Goal: Information Seeking & Learning: Learn about a topic

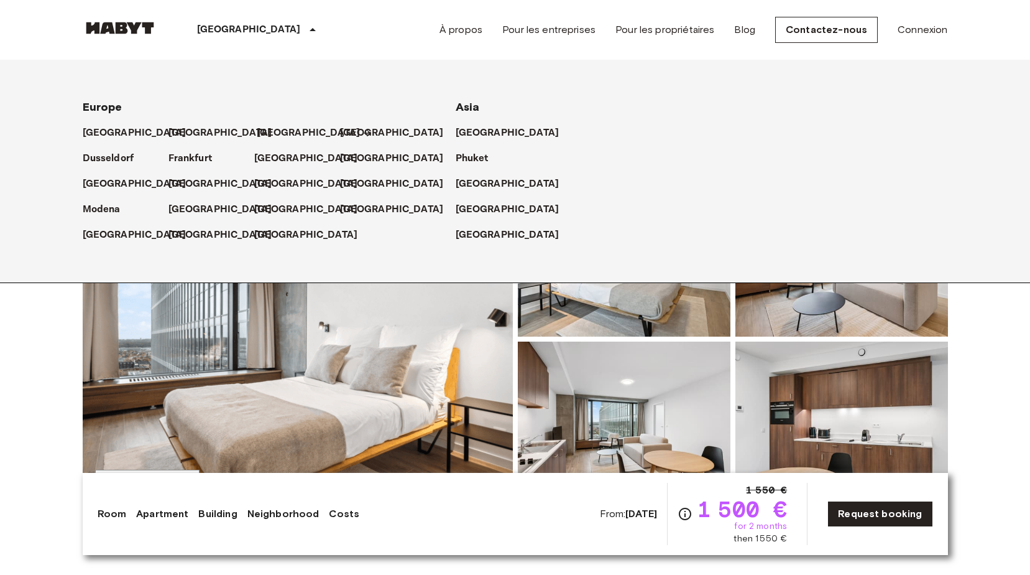
click at [264, 136] on p "[GEOGRAPHIC_DATA]" at bounding box center [309, 133] width 104 height 15
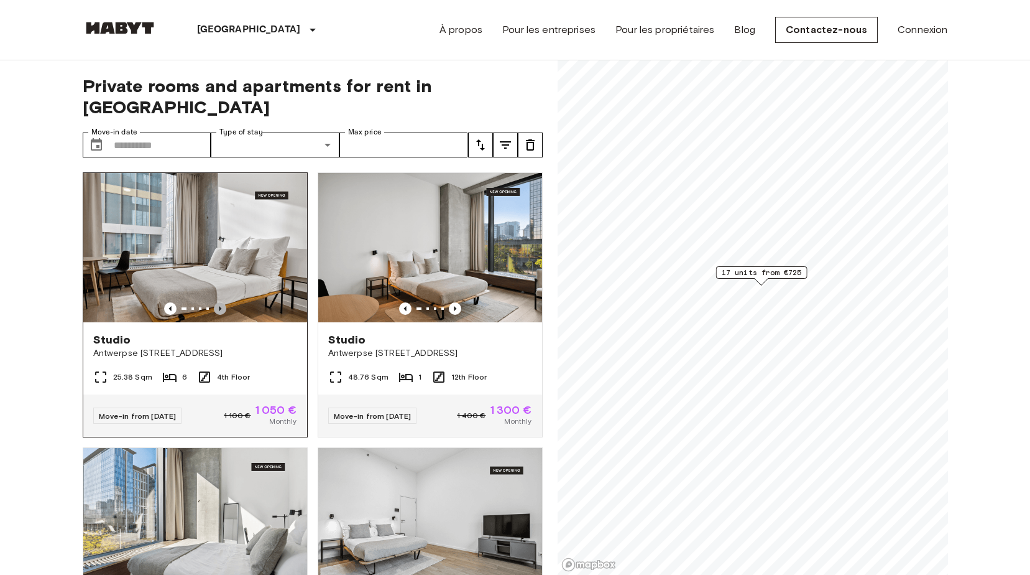
click at [214, 302] on icon "Previous image" at bounding box center [220, 308] width 12 height 12
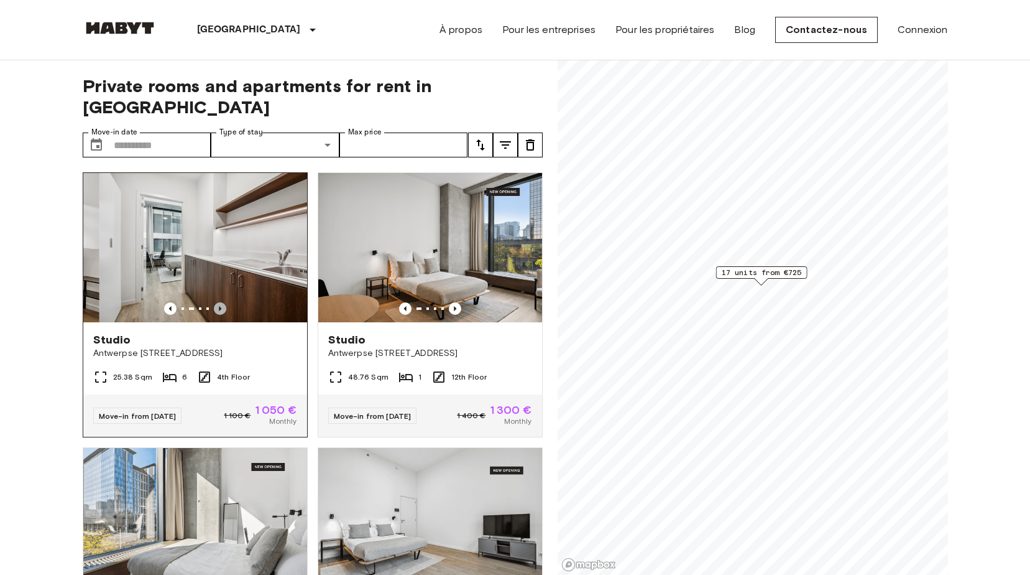
click at [214, 302] on icon "Previous image" at bounding box center [220, 308] width 12 height 12
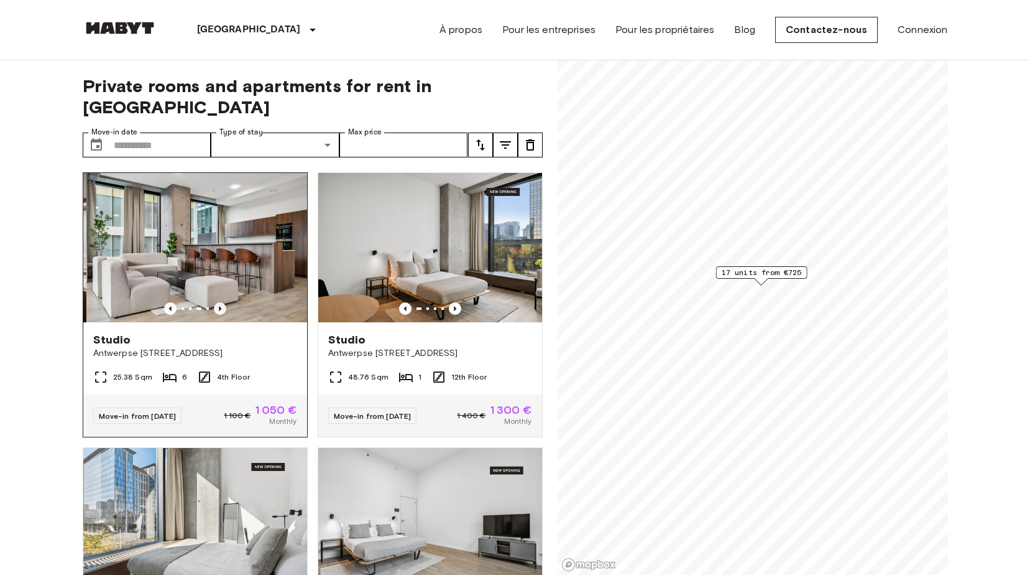
click at [214, 302] on icon "Previous image" at bounding box center [220, 308] width 12 height 12
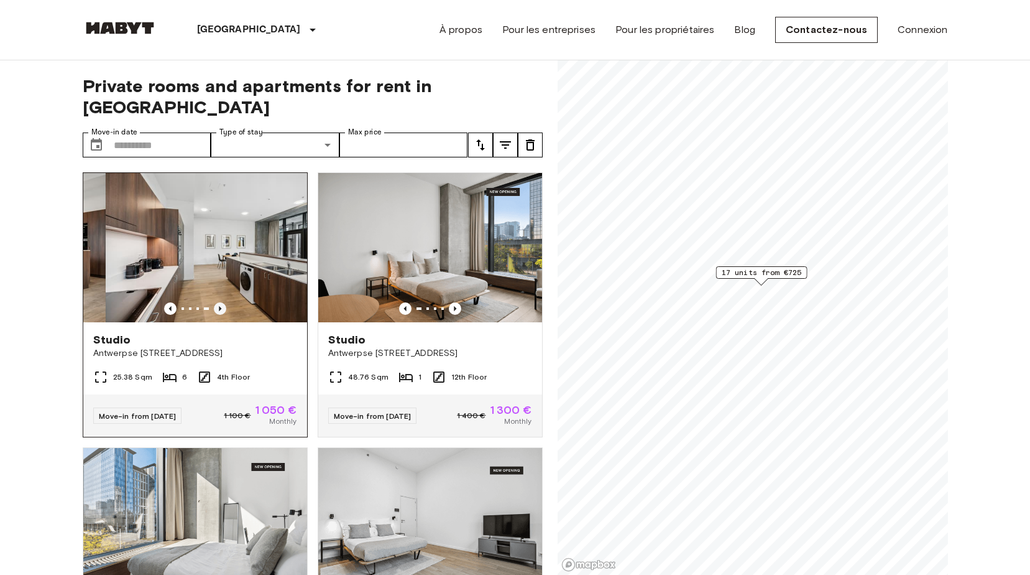
click at [214, 302] on icon "Previous image" at bounding box center [220, 308] width 12 height 12
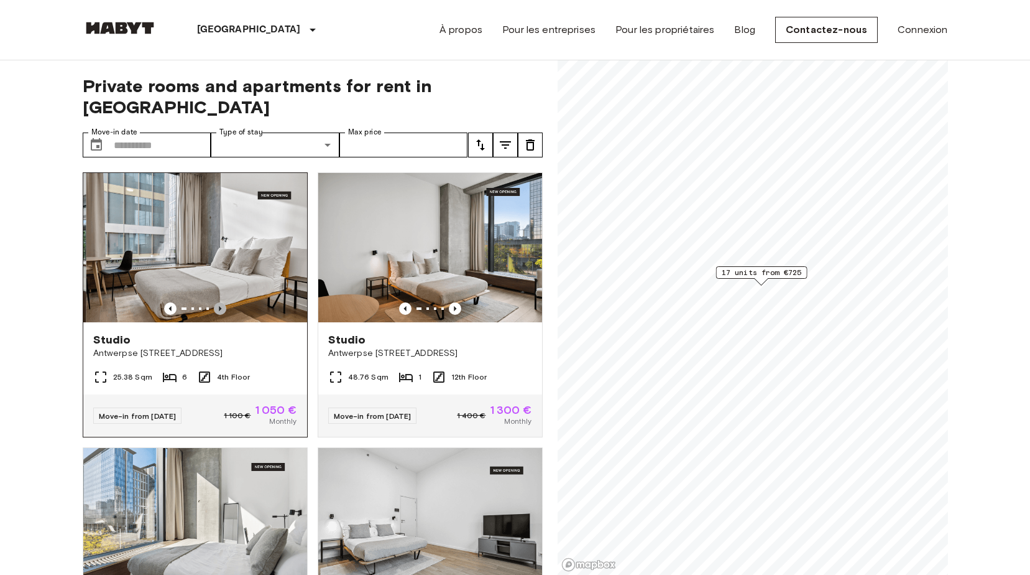
click at [214, 302] on icon "Previous image" at bounding box center [220, 308] width 12 height 12
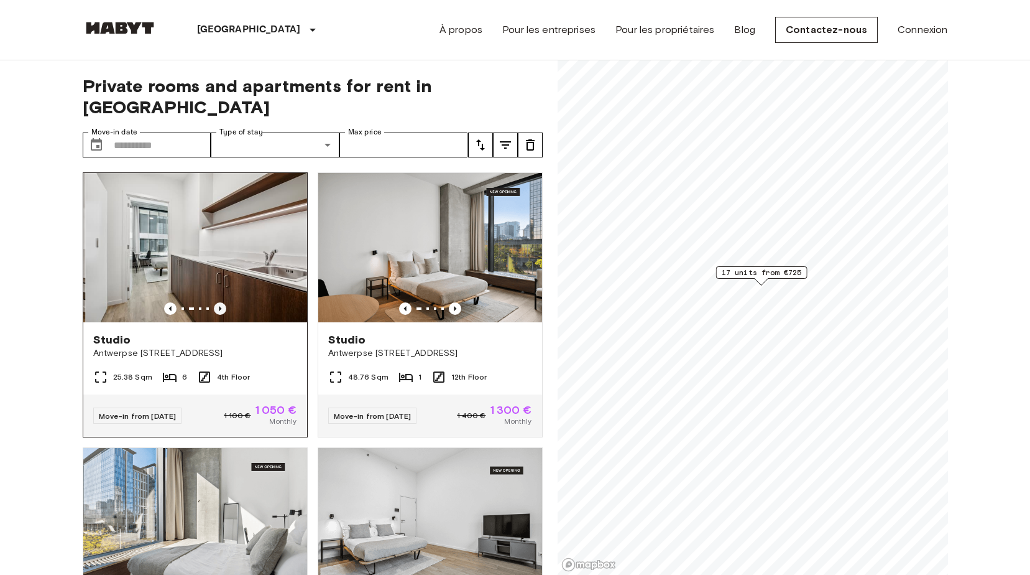
click at [214, 302] on icon "Previous image" at bounding box center [220, 308] width 12 height 12
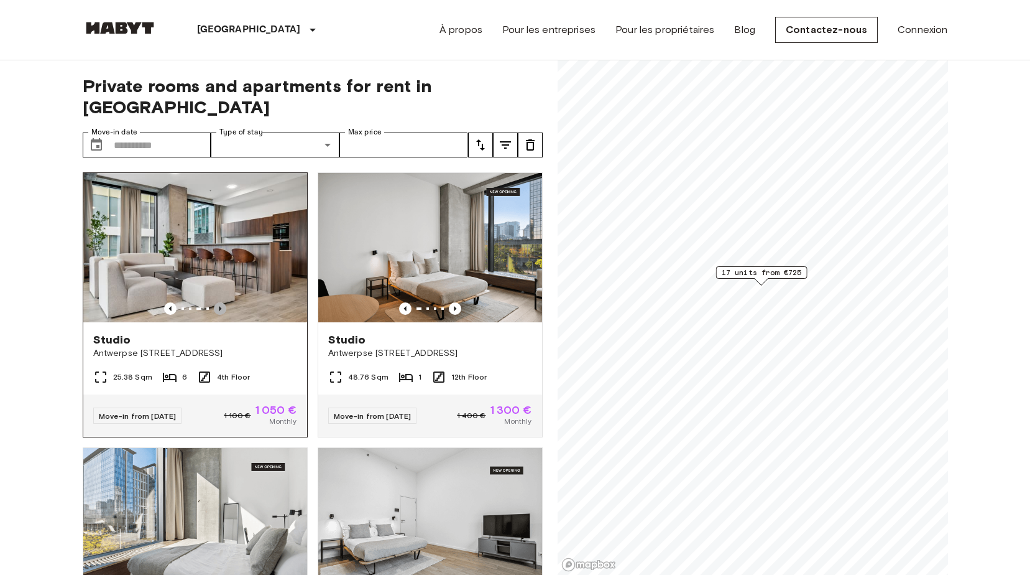
click at [214, 302] on icon "Previous image" at bounding box center [220, 308] width 12 height 12
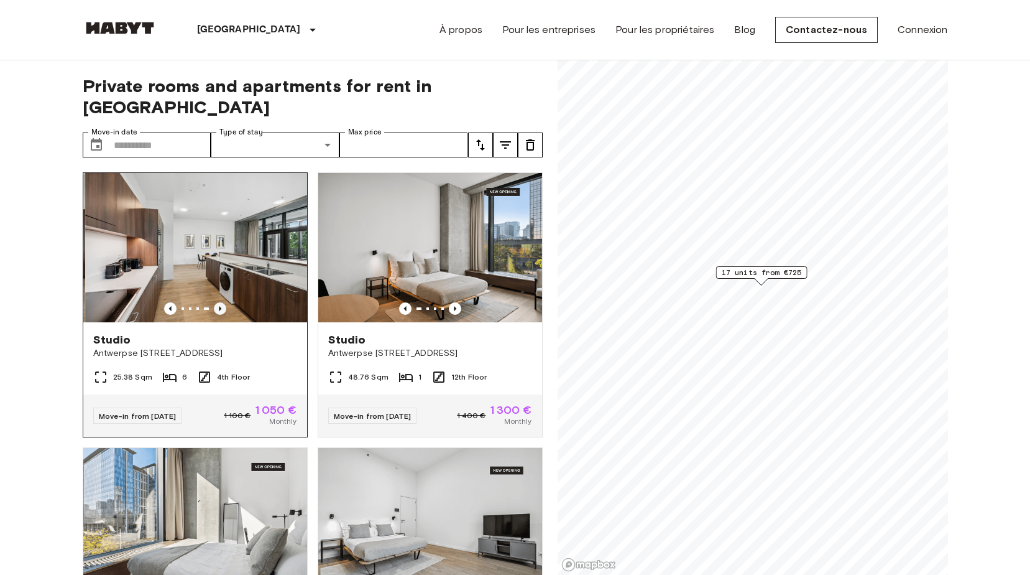
click at [214, 302] on icon "Previous image" at bounding box center [220, 308] width 12 height 12
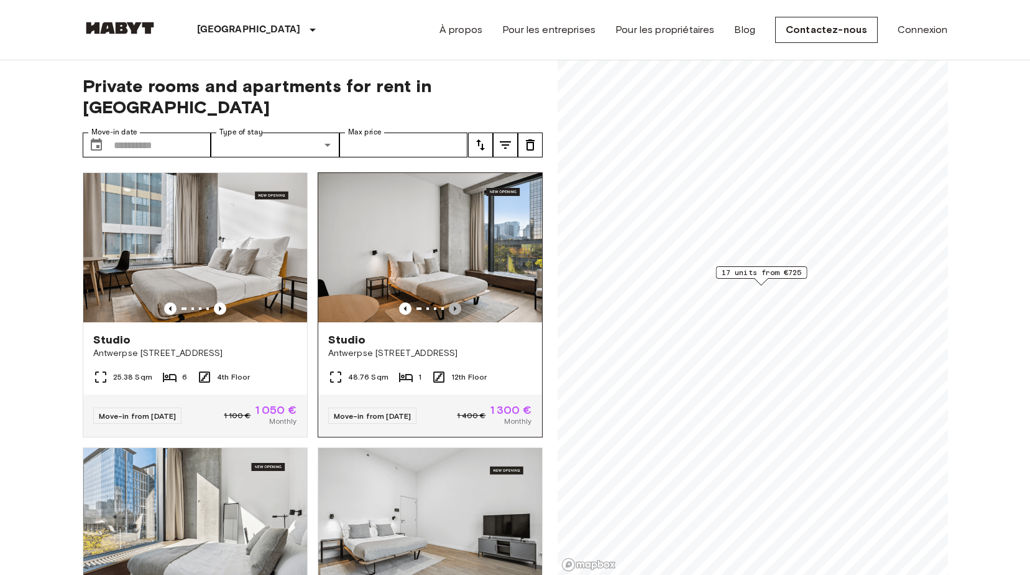
click at [452, 302] on icon "Previous image" at bounding box center [455, 308] width 12 height 12
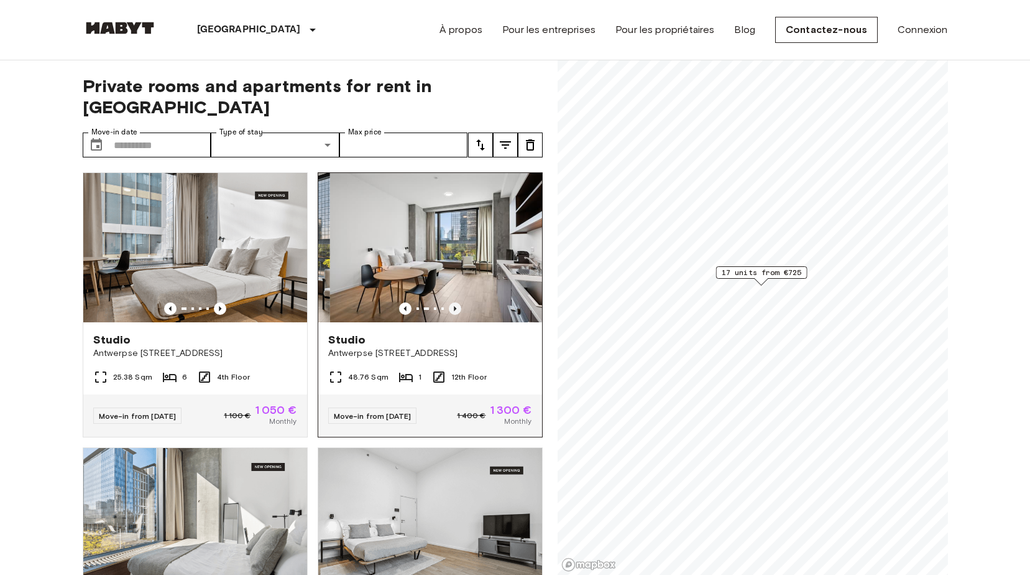
click at [452, 302] on icon "Previous image" at bounding box center [455, 308] width 12 height 12
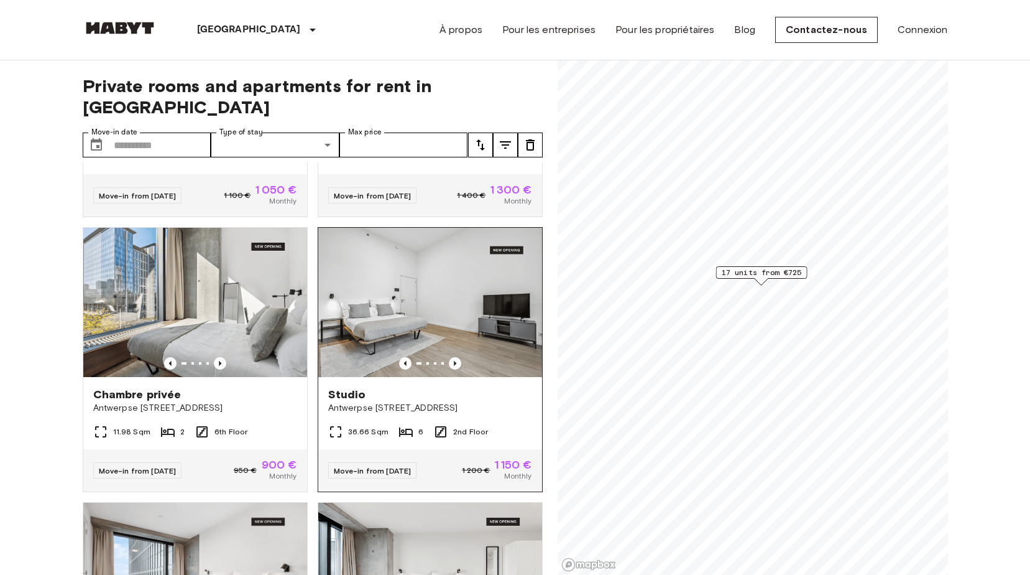
scroll to position [187, 0]
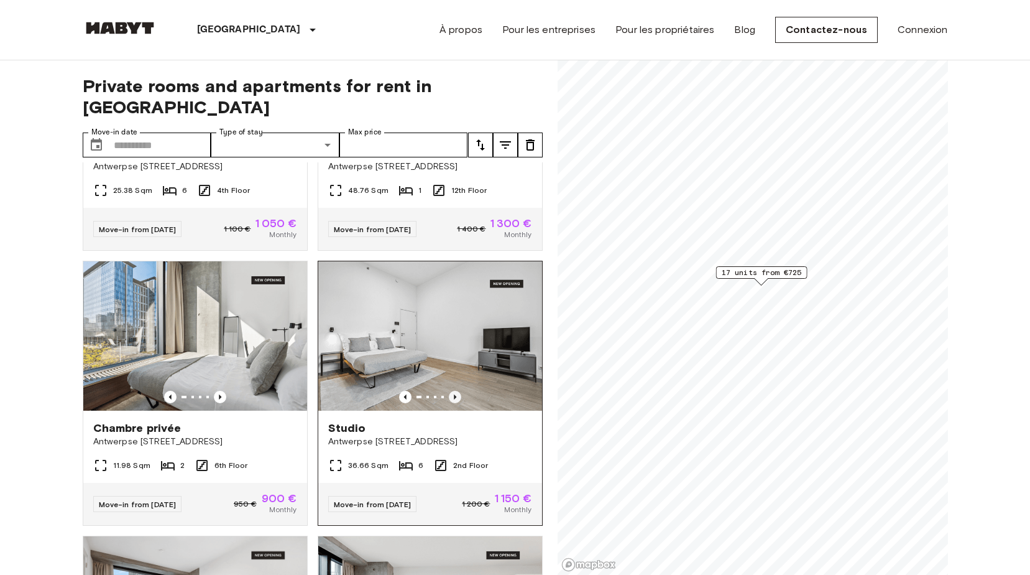
click at [449, 391] on icon "Previous image" at bounding box center [455, 397] width 12 height 12
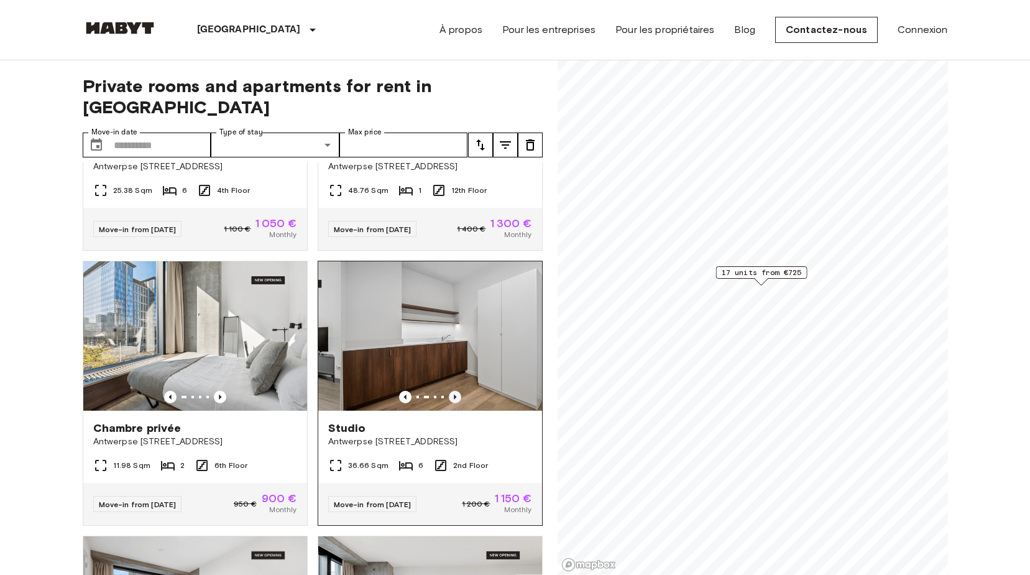
click at [449, 391] on icon "Previous image" at bounding box center [455, 397] width 12 height 12
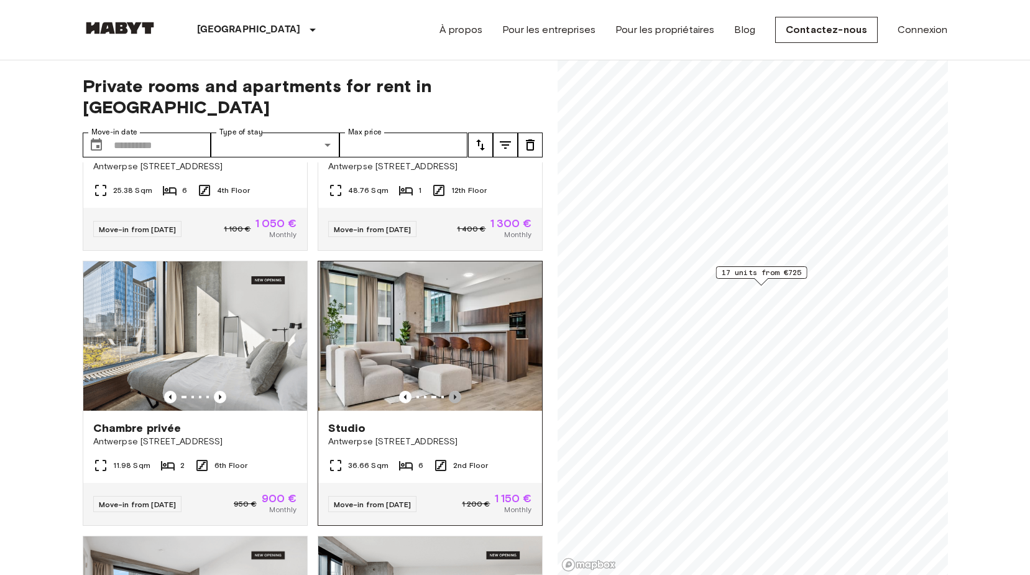
click at [449, 391] on icon "Previous image" at bounding box center [455, 397] width 12 height 12
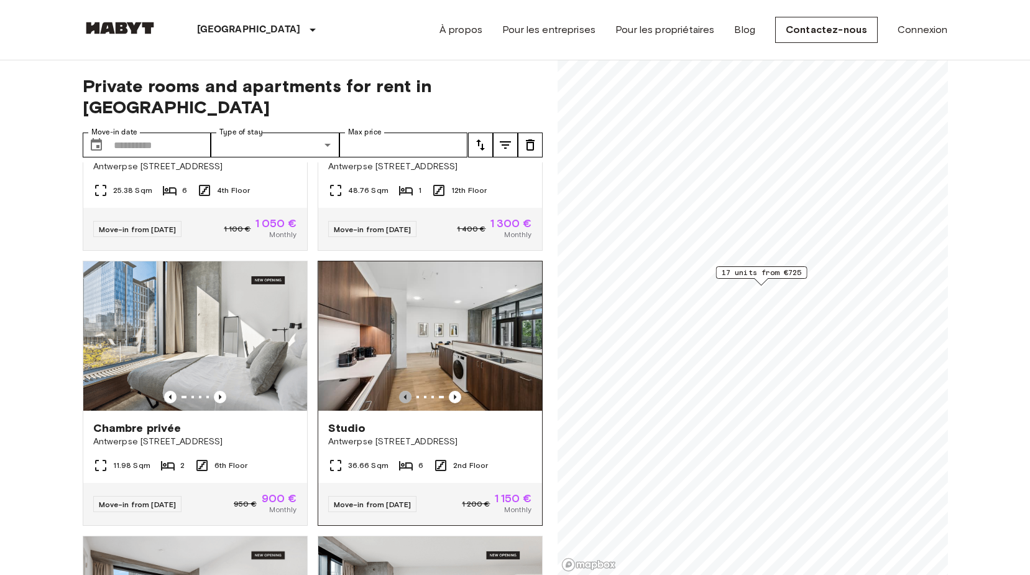
click at [404, 394] on icon "Previous image" at bounding box center [405, 396] width 2 height 5
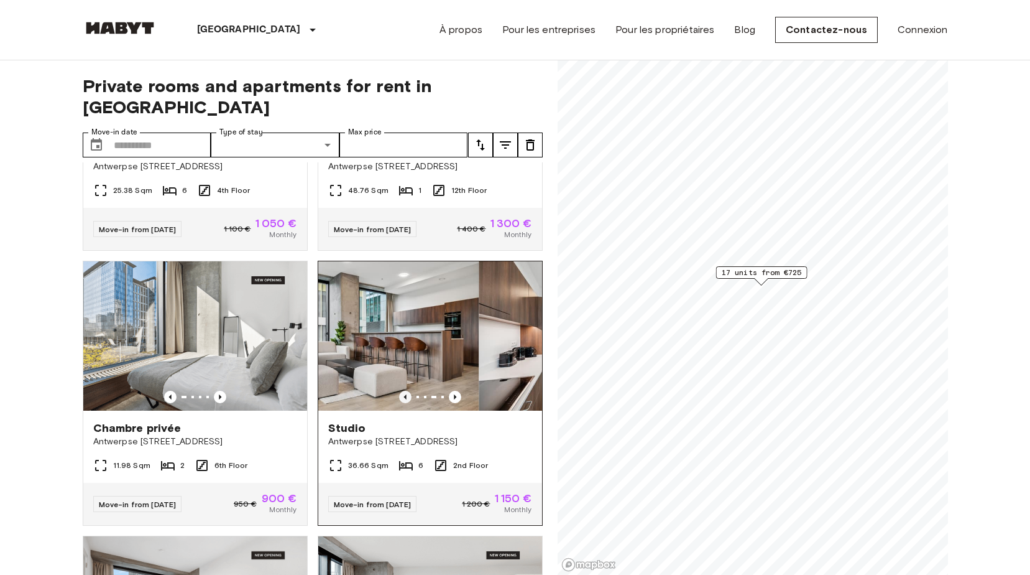
click at [404, 394] on icon "Previous image" at bounding box center [405, 396] width 2 height 5
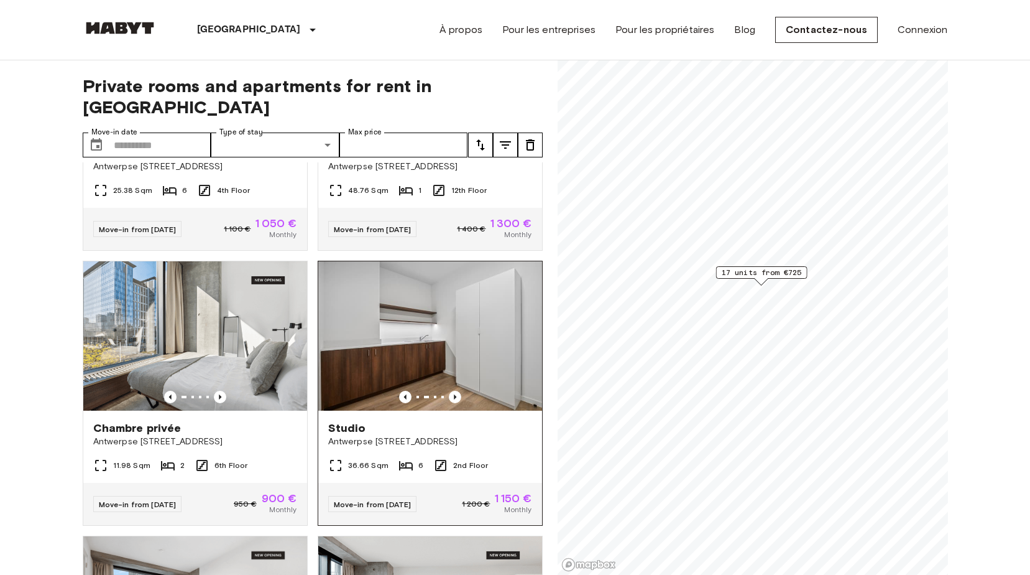
click at [441, 391] on div at bounding box center [430, 397] width 224 height 12
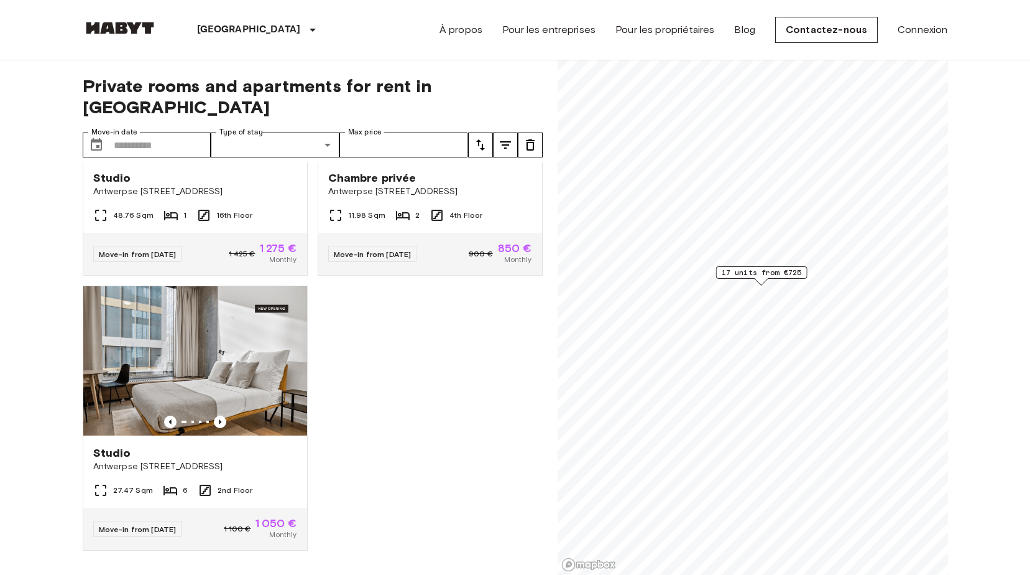
scroll to position [1943, 0]
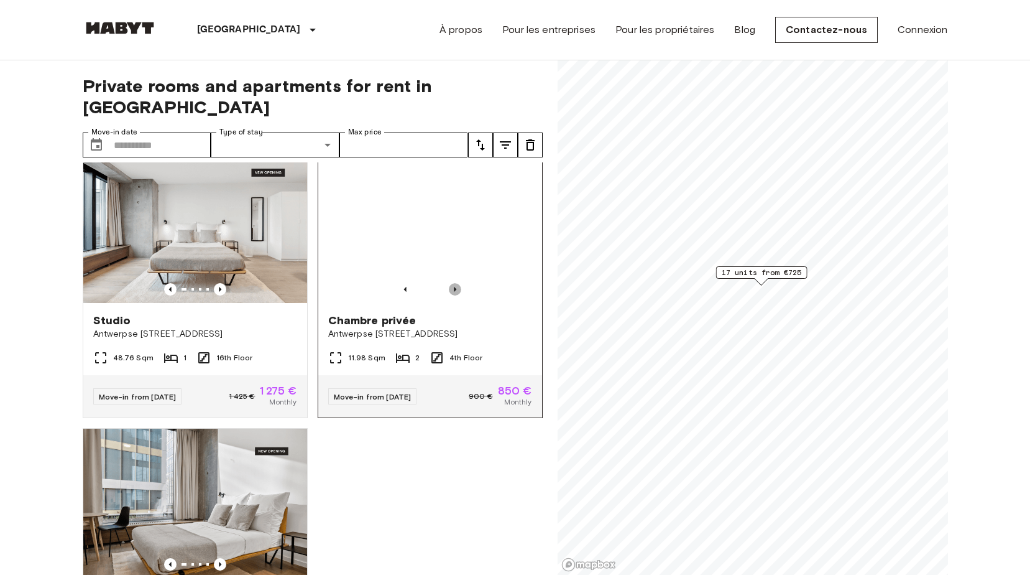
click at [449, 295] on icon "Previous image" at bounding box center [455, 289] width 12 height 12
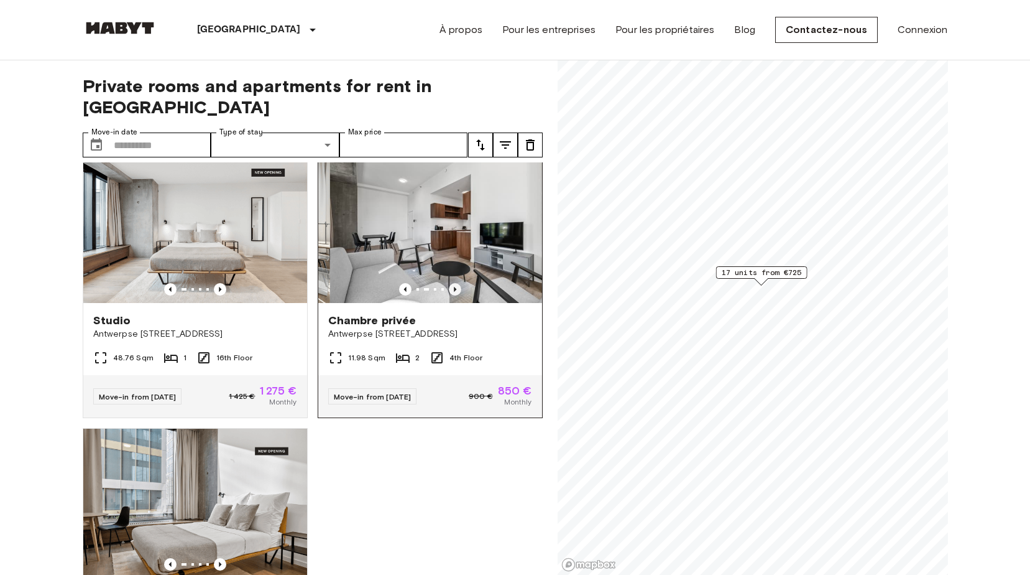
click at [449, 295] on icon "Previous image" at bounding box center [455, 289] width 12 height 12
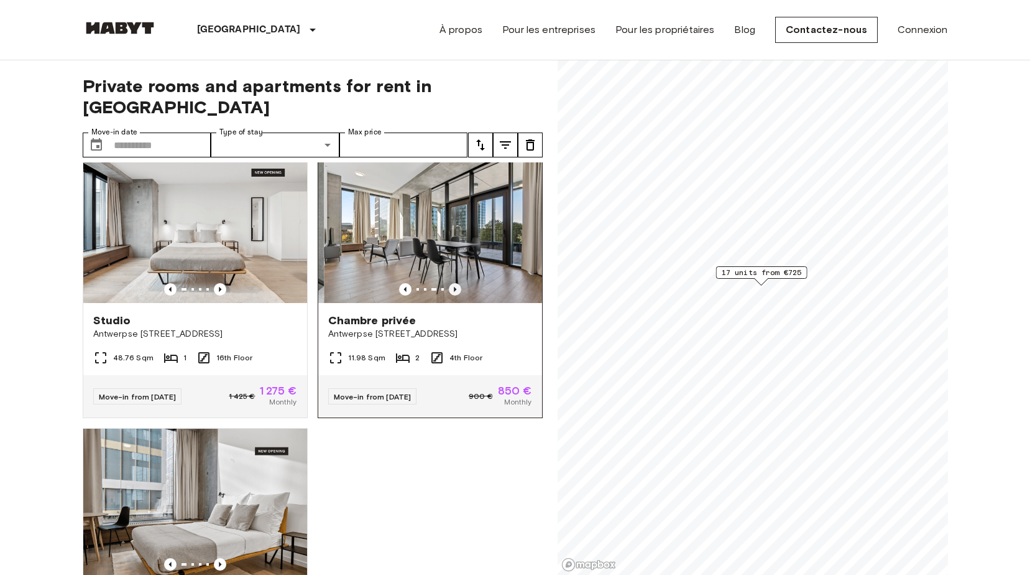
click at [449, 295] on icon "Previous image" at bounding box center [455, 289] width 12 height 12
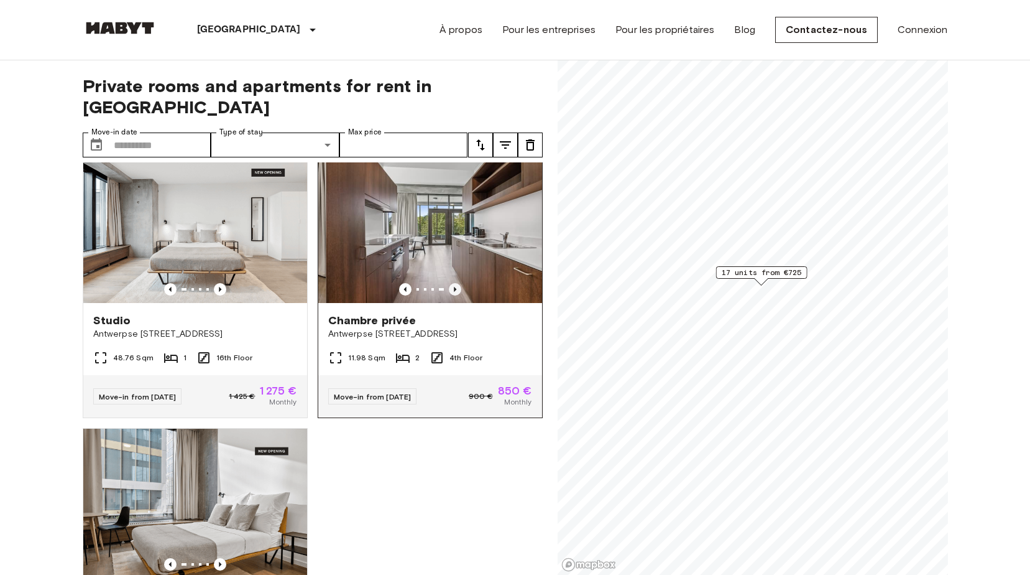
click at [449, 295] on icon "Previous image" at bounding box center [455, 289] width 12 height 12
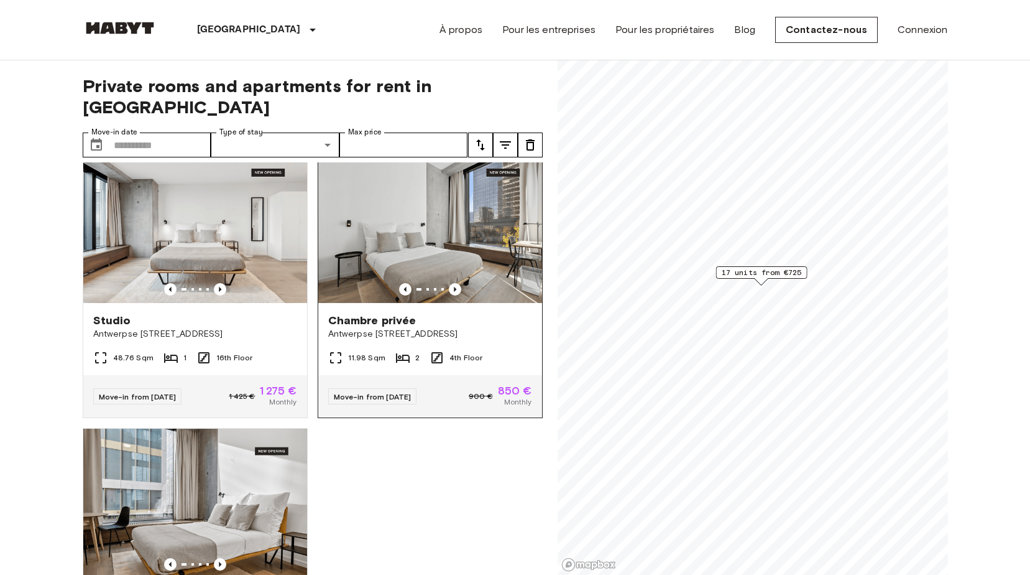
click at [404, 409] on div "Move-in from 02 Feb 26 900 € 850 € Monthly" at bounding box center [430, 396] width 224 height 42
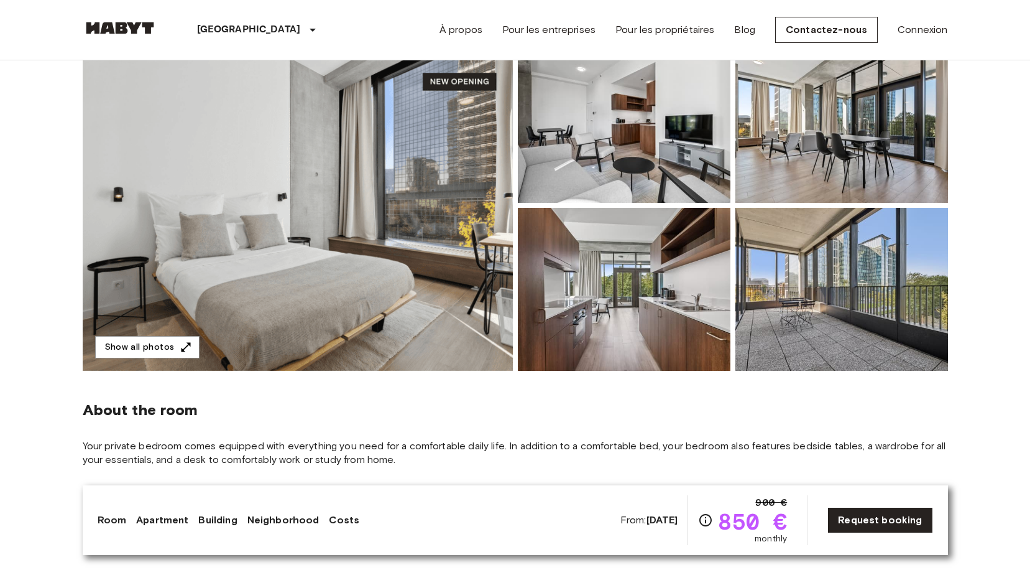
scroll to position [62, 0]
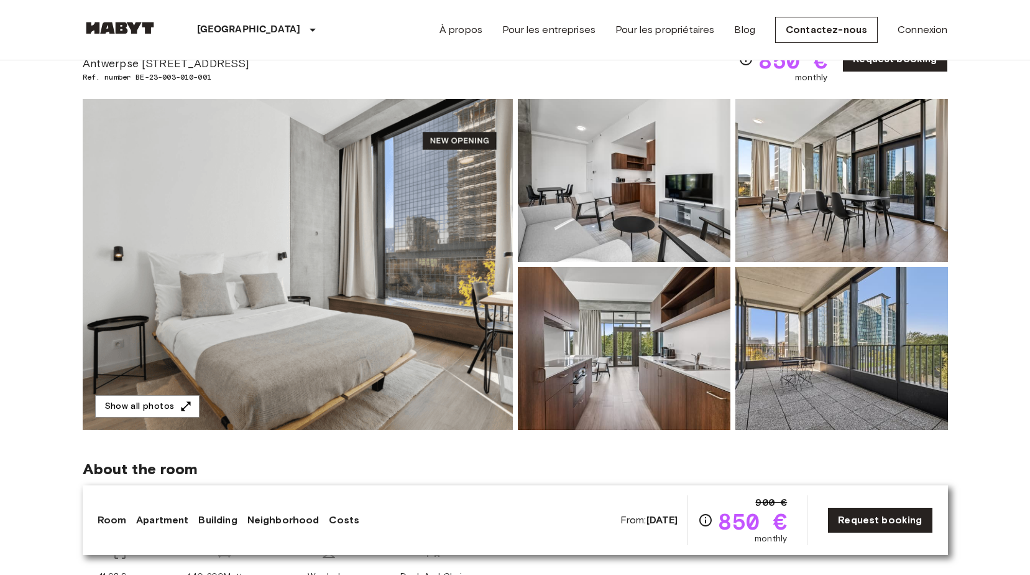
click at [626, 211] on img at bounding box center [624, 180] width 213 height 163
